Goal: Task Accomplishment & Management: Manage account settings

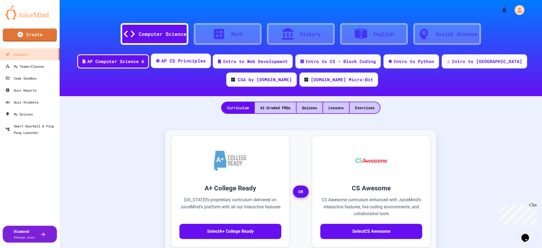
click at [181, 62] on div "AP CS Principles" at bounding box center [183, 60] width 45 height 7
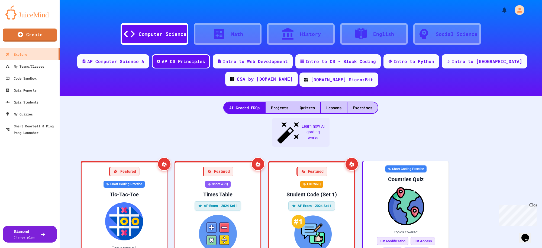
click at [293, 76] on div "CSA by [DOMAIN_NAME]" at bounding box center [265, 79] width 56 height 7
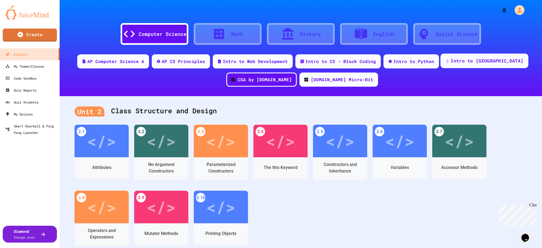
click at [451, 60] on div "Intro to [GEOGRAPHIC_DATA]" at bounding box center [487, 60] width 73 height 7
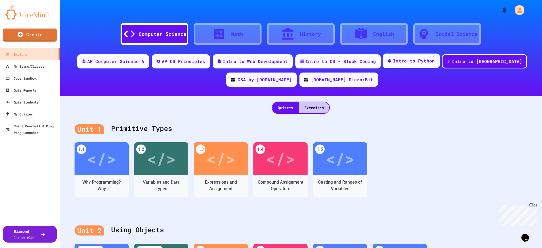
click at [405, 60] on div "Intro to Python" at bounding box center [414, 60] width 42 height 7
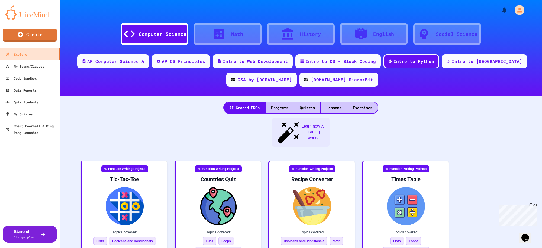
click at [224, 34] on div at bounding box center [221, 34] width 19 height 14
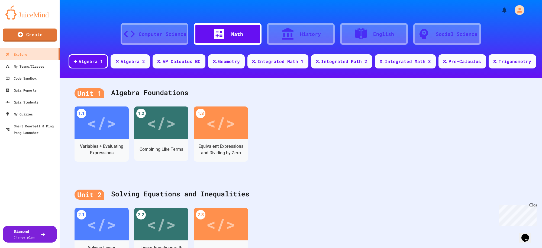
click at [140, 34] on div "Computer Science" at bounding box center [163, 33] width 48 height 7
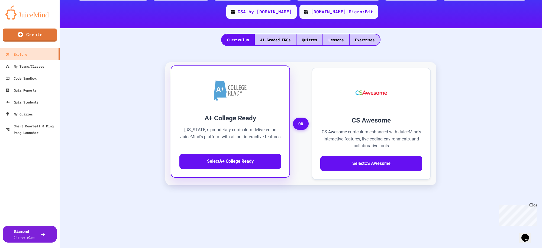
scroll to position [34, 0]
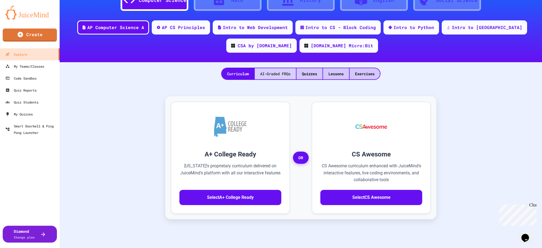
click at [274, 73] on div "AI-Graded FRQs" at bounding box center [275, 73] width 41 height 11
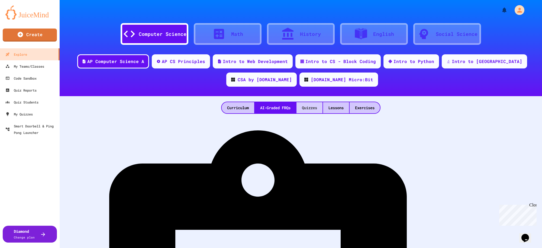
click at [307, 107] on div "Quizzes" at bounding box center [310, 107] width 26 height 11
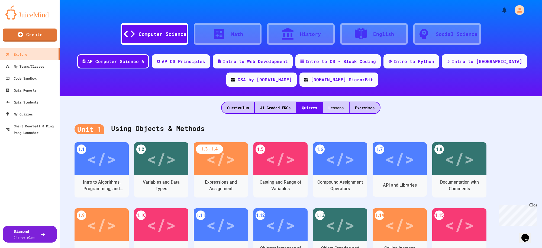
click at [334, 106] on div "Lessons" at bounding box center [336, 107] width 26 height 11
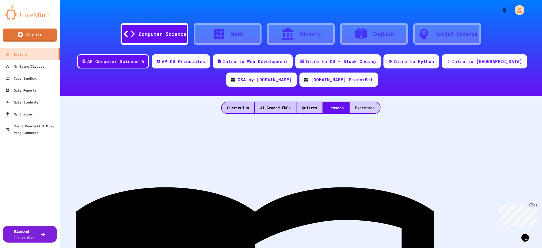
click at [364, 106] on div "Exercises" at bounding box center [365, 107] width 30 height 11
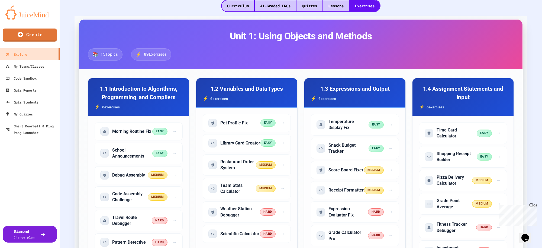
scroll to position [136, 0]
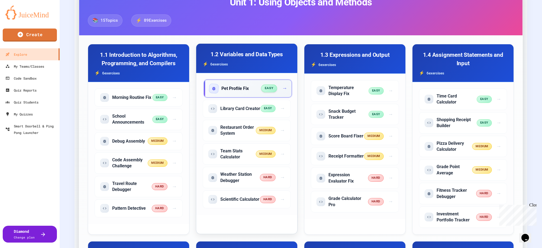
click at [242, 90] on h5 "Pet Profile Fix" at bounding box center [234, 88] width 27 height 6
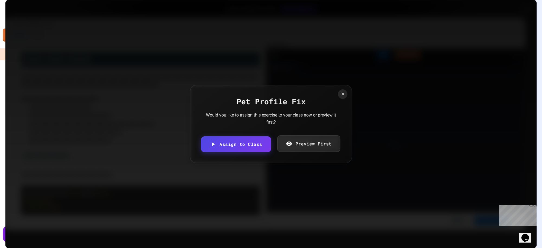
click at [298, 142] on link "Preview First" at bounding box center [308, 143] width 63 height 17
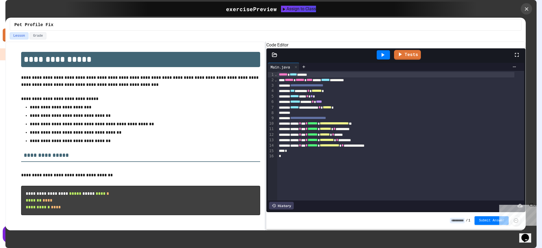
click at [522, 7] on div at bounding box center [526, 8] width 11 height 11
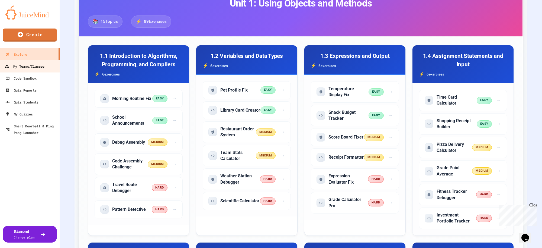
click at [26, 70] on link "My Teams/Classes" at bounding box center [30, 66] width 62 height 12
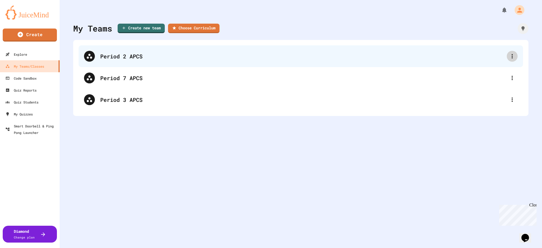
click at [509, 57] on icon at bounding box center [512, 56] width 7 height 7
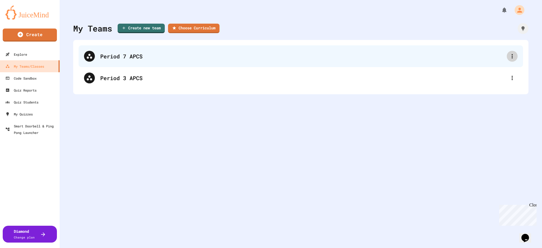
click at [509, 57] on icon at bounding box center [512, 56] width 7 height 7
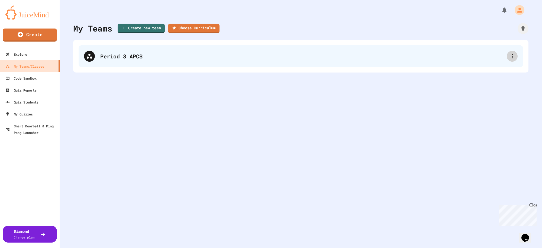
click at [512, 58] on icon at bounding box center [512, 56] width 1 height 4
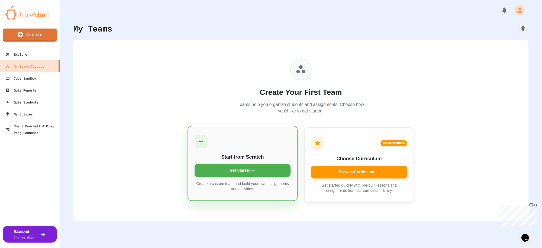
click at [259, 169] on div "Get Started →" at bounding box center [243, 170] width 96 height 13
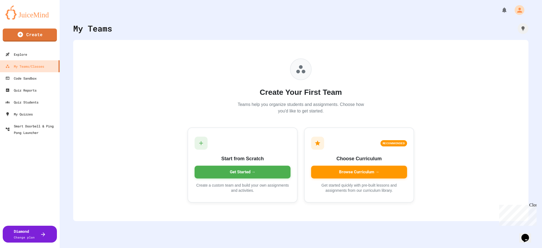
type input "**********"
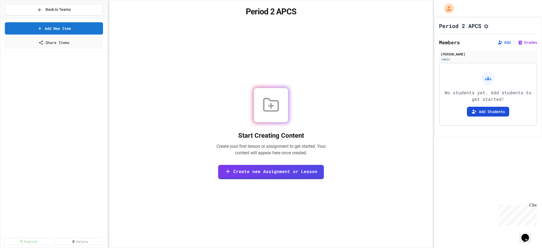
click at [486, 113] on button "Add Students" at bounding box center [488, 112] width 42 height 10
click at [499, 43] on button "Add" at bounding box center [504, 42] width 13 height 5
click at [64, 10] on span "Back to Teams" at bounding box center [58, 10] width 25 height 6
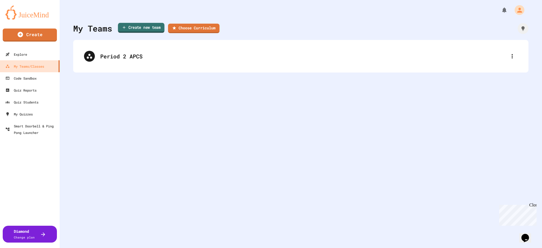
click at [149, 26] on link "Create new team" at bounding box center [141, 28] width 47 height 10
click at [204, 28] on link "Choose Curriculum" at bounding box center [194, 28] width 50 height 10
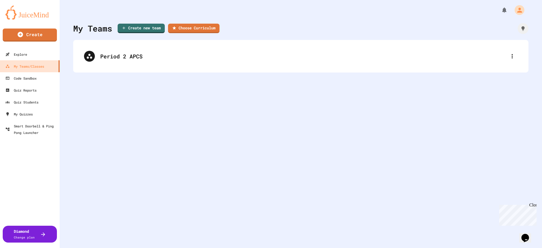
type input "**********"
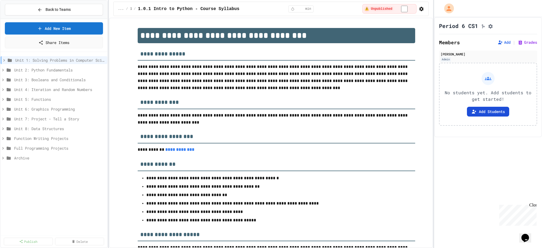
click at [486, 111] on button "Add Students" at bounding box center [488, 112] width 42 height 10
click at [58, 58] on span "Unit 1: Solving Problems in Computer Science" at bounding box center [57, 60] width 85 height 6
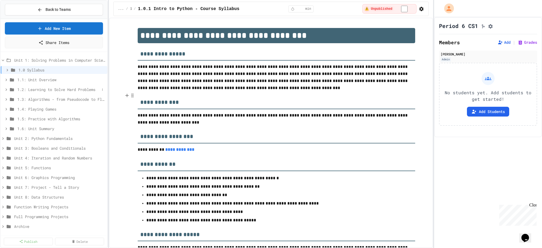
click at [43, 90] on span "1.2: Learning to Solve Hard Problems" at bounding box center [58, 89] width 82 height 6
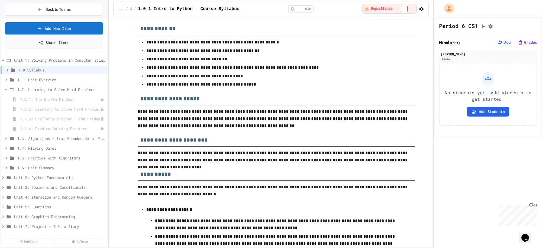
scroll to position [169, 0]
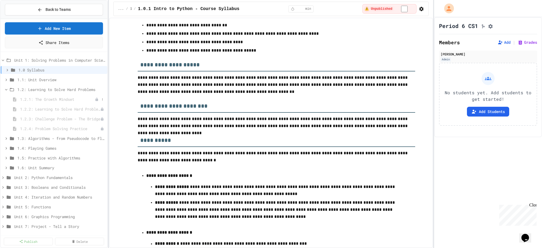
click at [53, 100] on span "1.2.1: The Growth Mindset" at bounding box center [57, 99] width 75 height 6
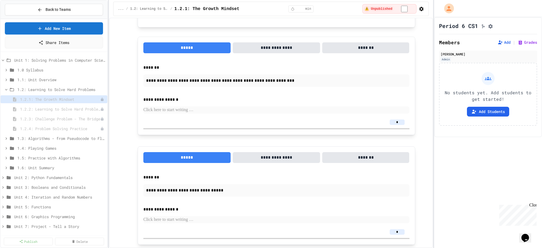
scroll to position [422, 0]
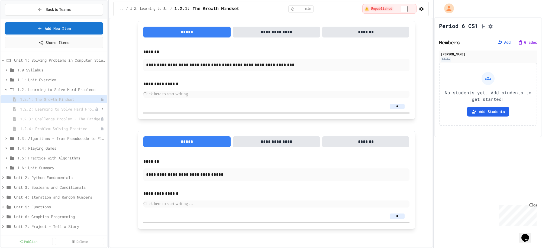
click at [60, 110] on span "1.2.2: Learning to Solve Hard Problems" at bounding box center [57, 109] width 75 height 6
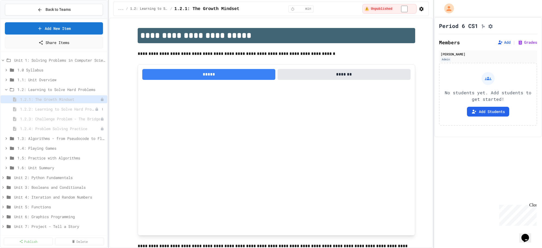
select select "***"
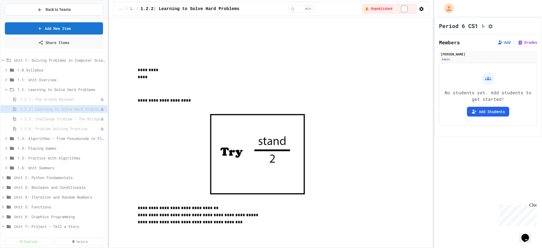
scroll to position [700, 0]
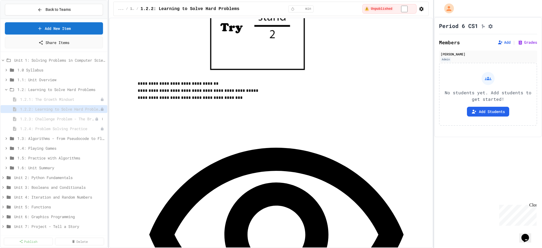
click at [68, 119] on span "1.2.3: Challenge Problem - The Bridge" at bounding box center [57, 119] width 75 height 6
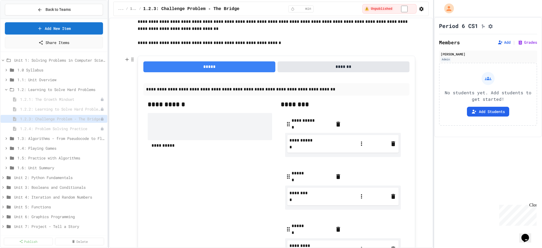
scroll to position [203, 0]
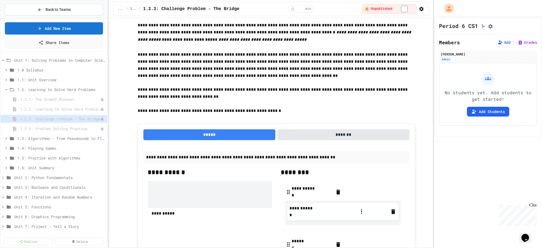
click at [313, 136] on button "*******" at bounding box center [344, 134] width 132 height 11
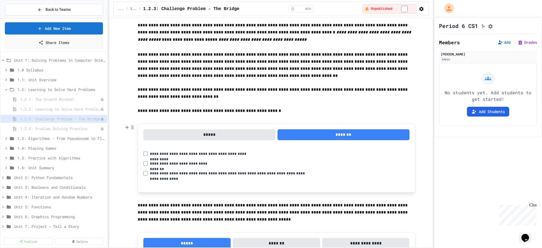
click at [232, 133] on button "*****" at bounding box center [209, 134] width 132 height 11
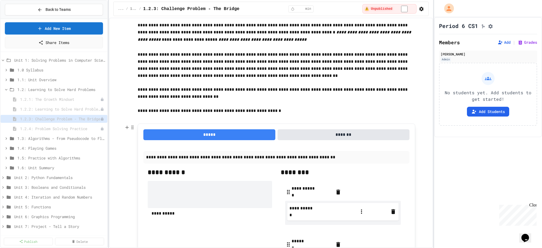
scroll to position [271, 0]
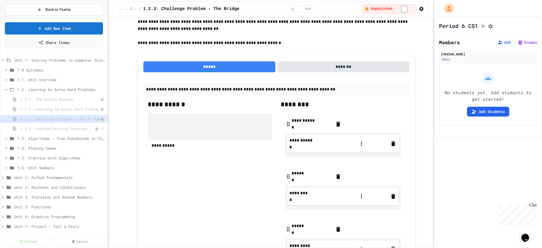
click at [38, 127] on span "1.2.4: Problem Solving Practice" at bounding box center [57, 129] width 75 height 6
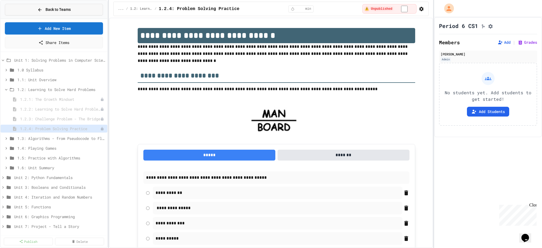
click at [68, 11] on span "Back to Teams" at bounding box center [58, 10] width 25 height 6
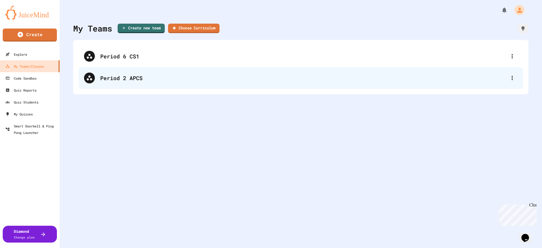
click at [264, 76] on div "Period 2 APCS" at bounding box center [303, 78] width 407 height 8
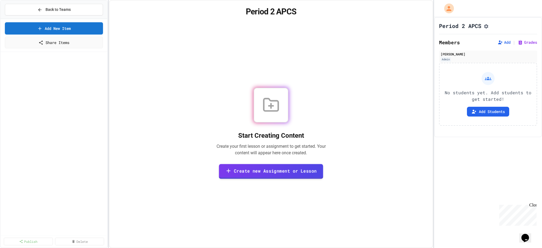
click at [263, 171] on link "Create new Assignment or Lesson" at bounding box center [271, 170] width 104 height 15
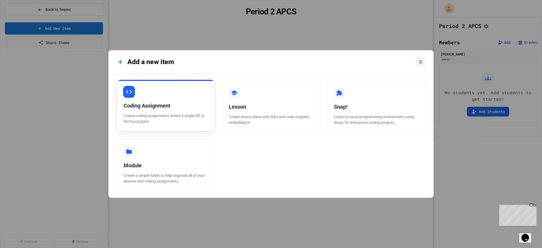
click at [147, 108] on div "Coding Assignment" at bounding box center [166, 105] width 85 height 8
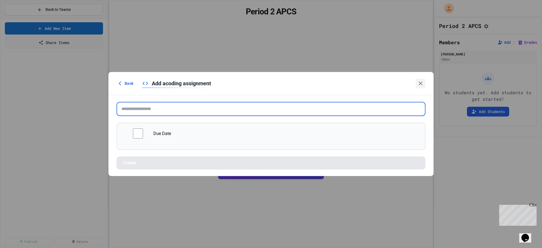
click at [181, 105] on input "text" at bounding box center [271, 109] width 309 height 14
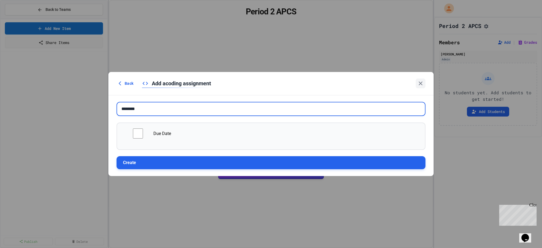
type input "********"
click at [190, 165] on button "Create" at bounding box center [271, 162] width 309 height 13
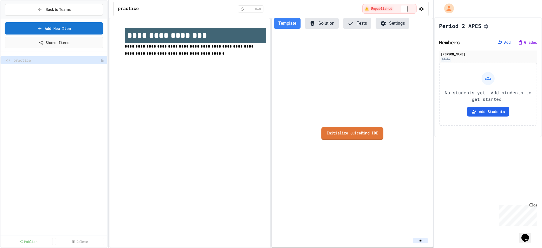
click at [364, 136] on link "Initialize JuiceMind IDE" at bounding box center [352, 133] width 62 height 13
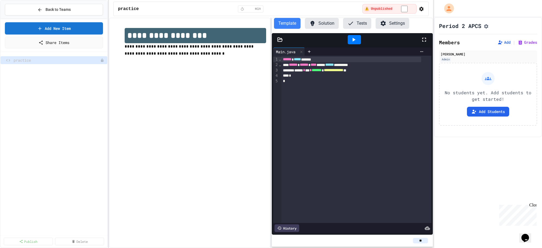
click at [48, 3] on div "Back to Teams" at bounding box center [54, 10] width 107 height 18
click at [50, 6] on button "Back to Teams" at bounding box center [54, 10] width 98 height 12
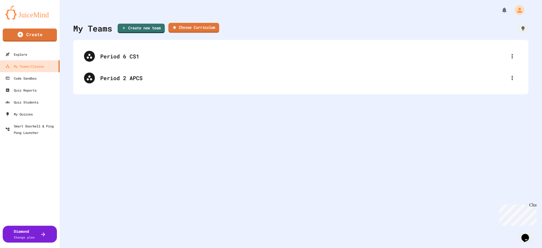
click at [184, 27] on link "Choose Curriculum" at bounding box center [193, 28] width 51 height 10
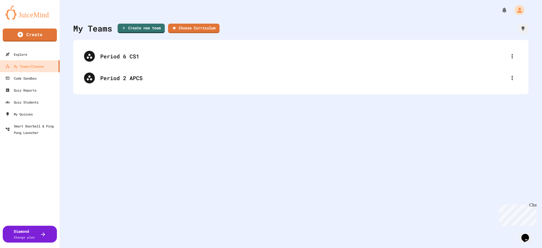
type input "**********"
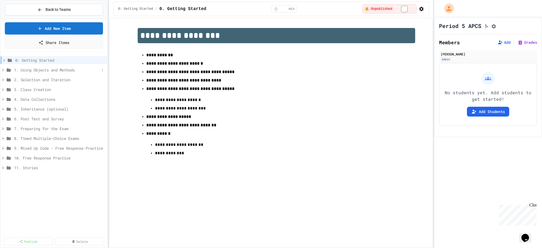
click at [51, 68] on span "1. Using Objects and Methods" at bounding box center [57, 70] width 86 height 6
click at [44, 108] on span "Variables and Data Types - Quiz" at bounding box center [56, 109] width 78 height 6
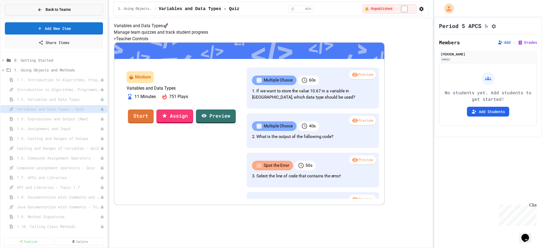
click at [33, 9] on button "Back to Teams" at bounding box center [54, 10] width 98 height 12
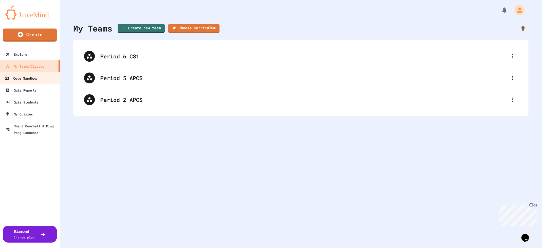
click at [29, 75] on div "Code Sandbox" at bounding box center [21, 78] width 32 height 7
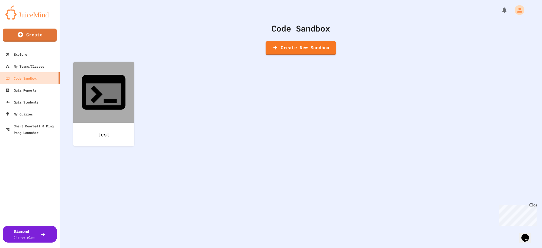
click at [22, 16] on img at bounding box center [29, 12] width 49 height 14
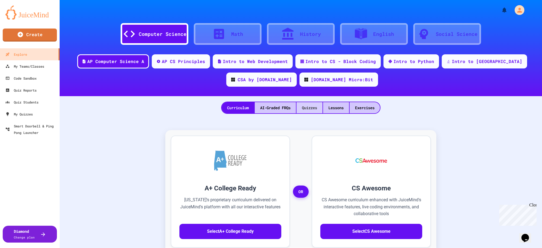
click at [304, 108] on div "Quizzes" at bounding box center [310, 107] width 26 height 11
